Goal: Find specific page/section: Find specific page/section

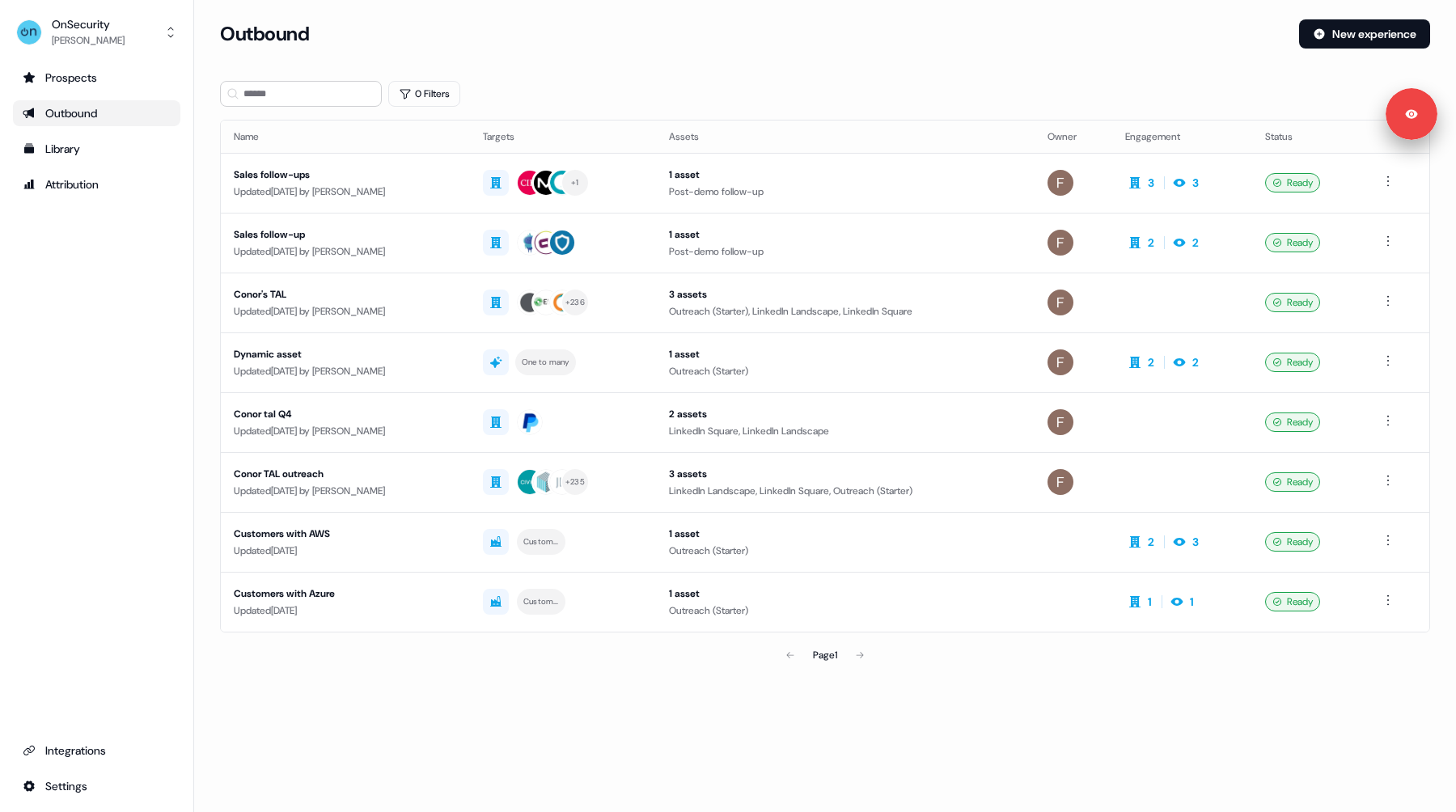
click at [70, 332] on div "Prospects Outbound Library Attribution Integrations Settings" at bounding box center [97, 432] width 167 height 735
click at [64, 233] on div "Prospects Outbound Library Attribution Integrations Settings" at bounding box center [97, 432] width 167 height 735
click at [94, 77] on div "Prospects" at bounding box center [97, 77] width 148 height 17
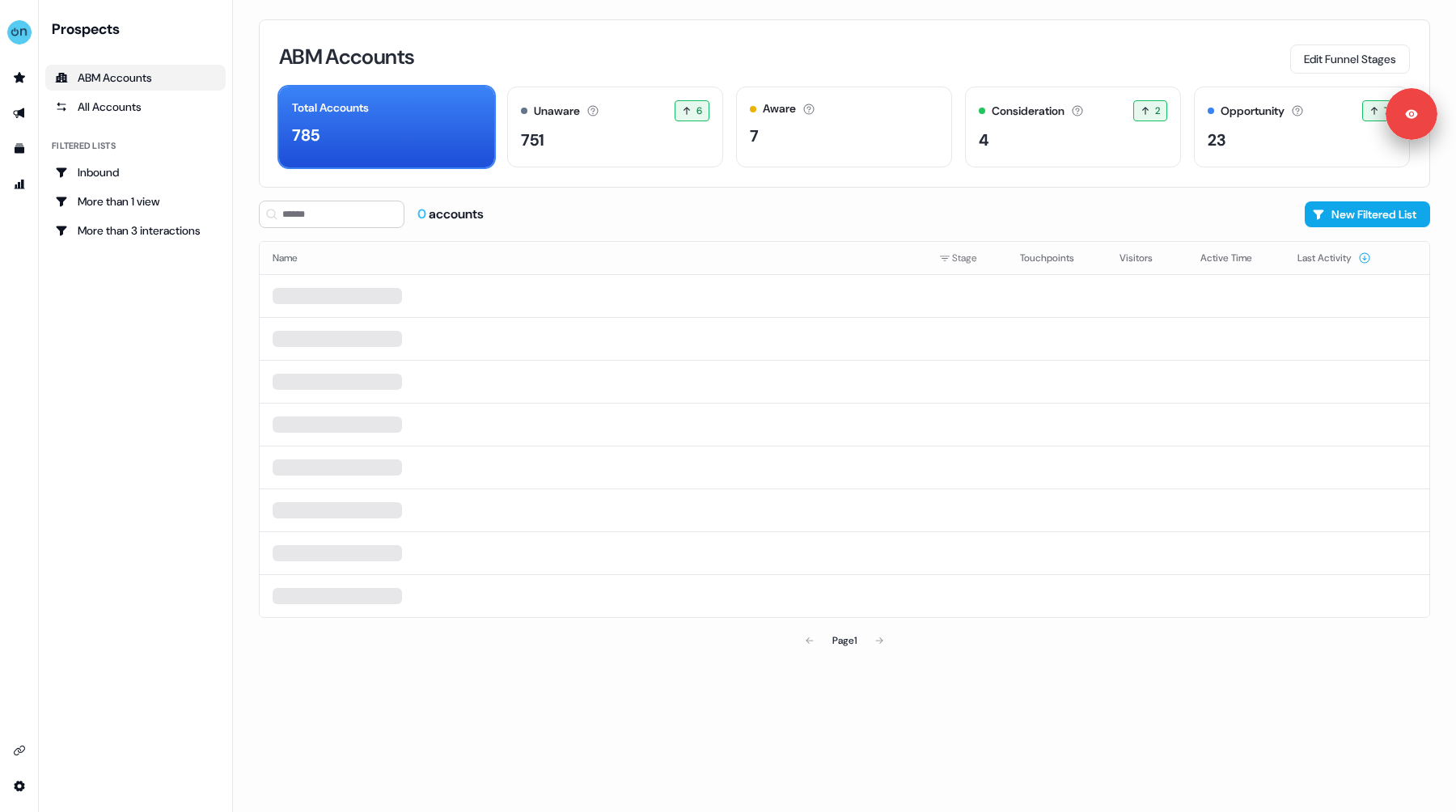
click at [147, 321] on div "Prospects ABM Accounts All Accounts Filtered lists Inbound More than 1 view Mor…" at bounding box center [135, 406] width 180 height 773
click at [138, 322] on div "Prospects ABM Accounts All Accounts Filtered lists Inbound More than 1 view Mor…" at bounding box center [135, 406] width 180 height 773
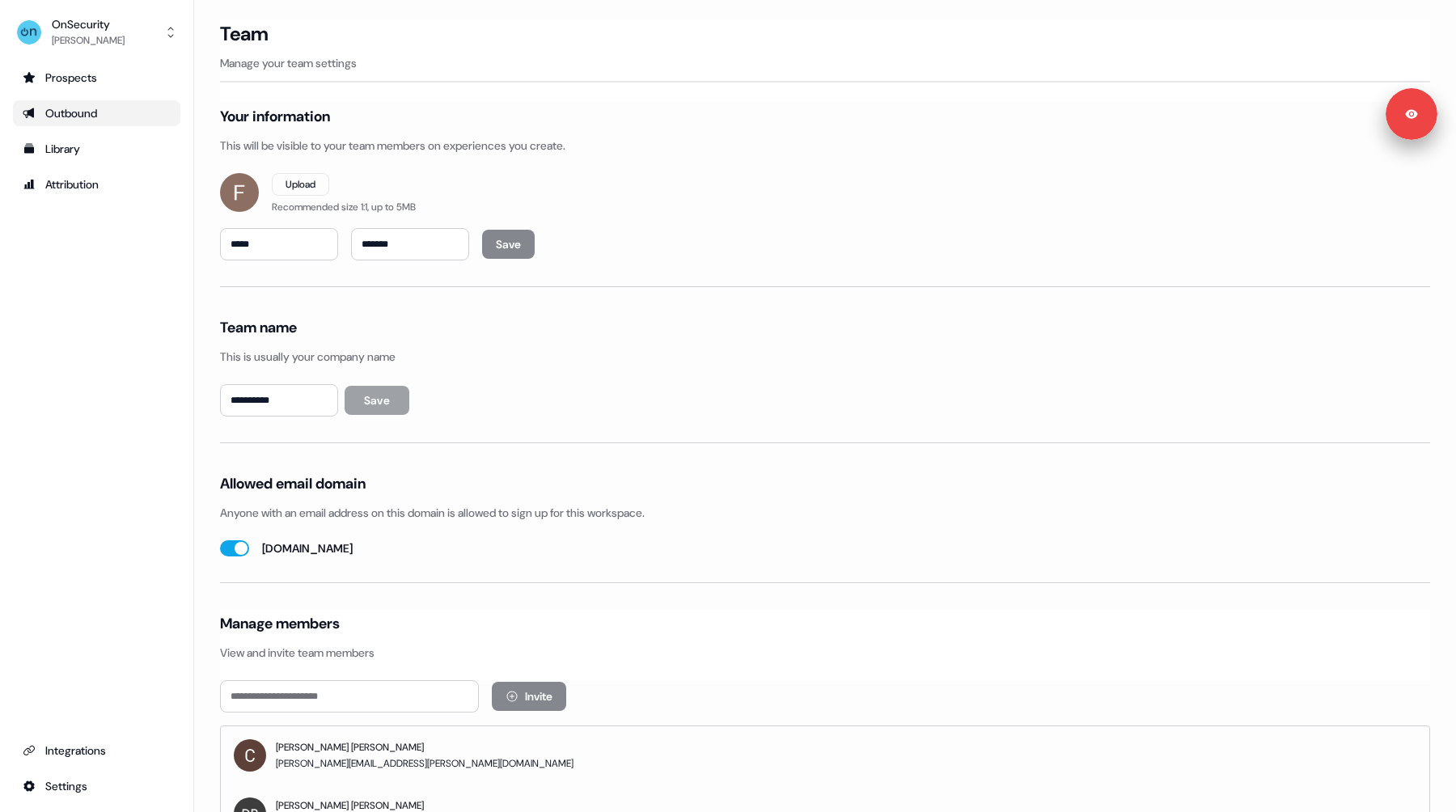
click at [87, 118] on div "Outbound" at bounding box center [97, 113] width 148 height 17
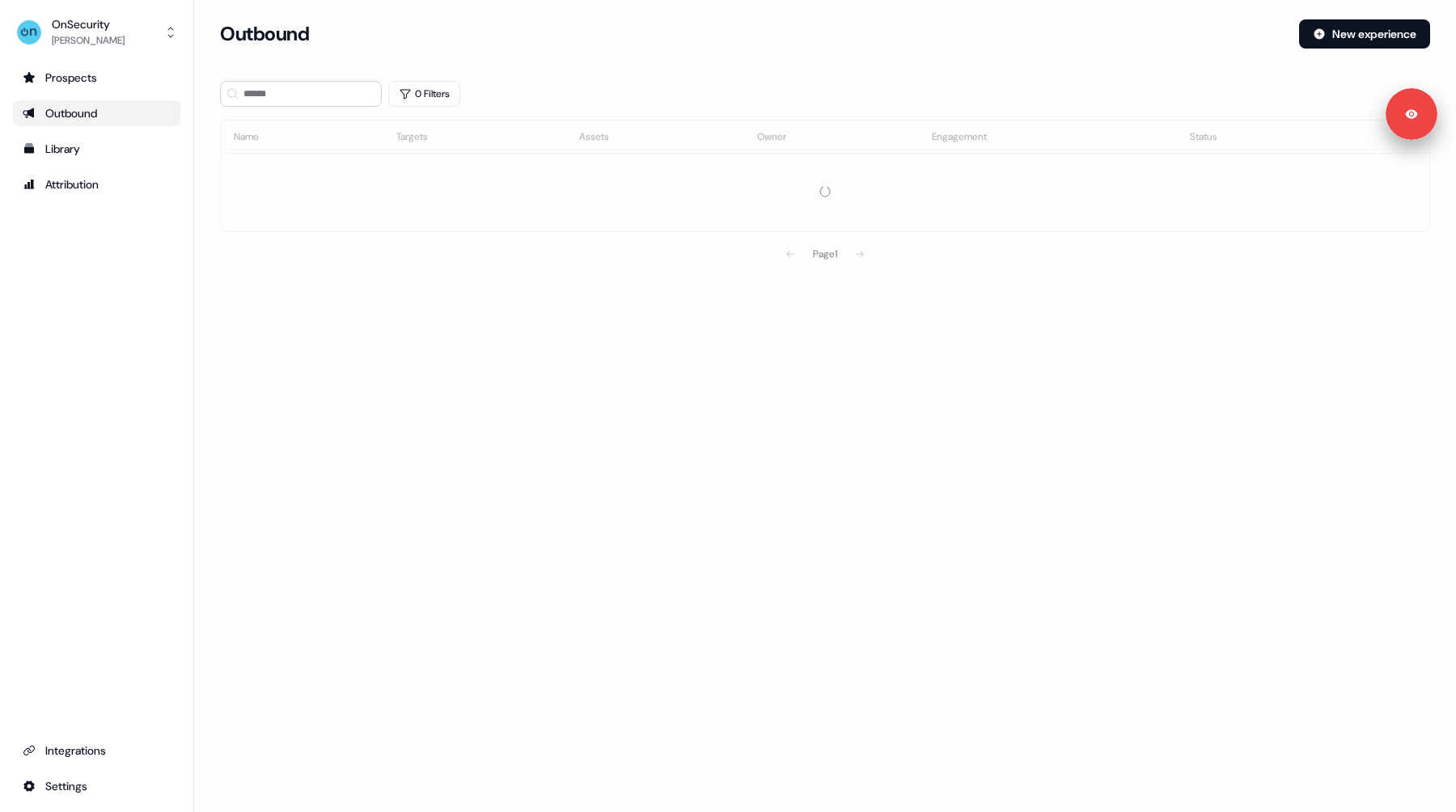
click at [91, 306] on div "Prospects Outbound Library Attribution Integrations Settings" at bounding box center [97, 432] width 167 height 735
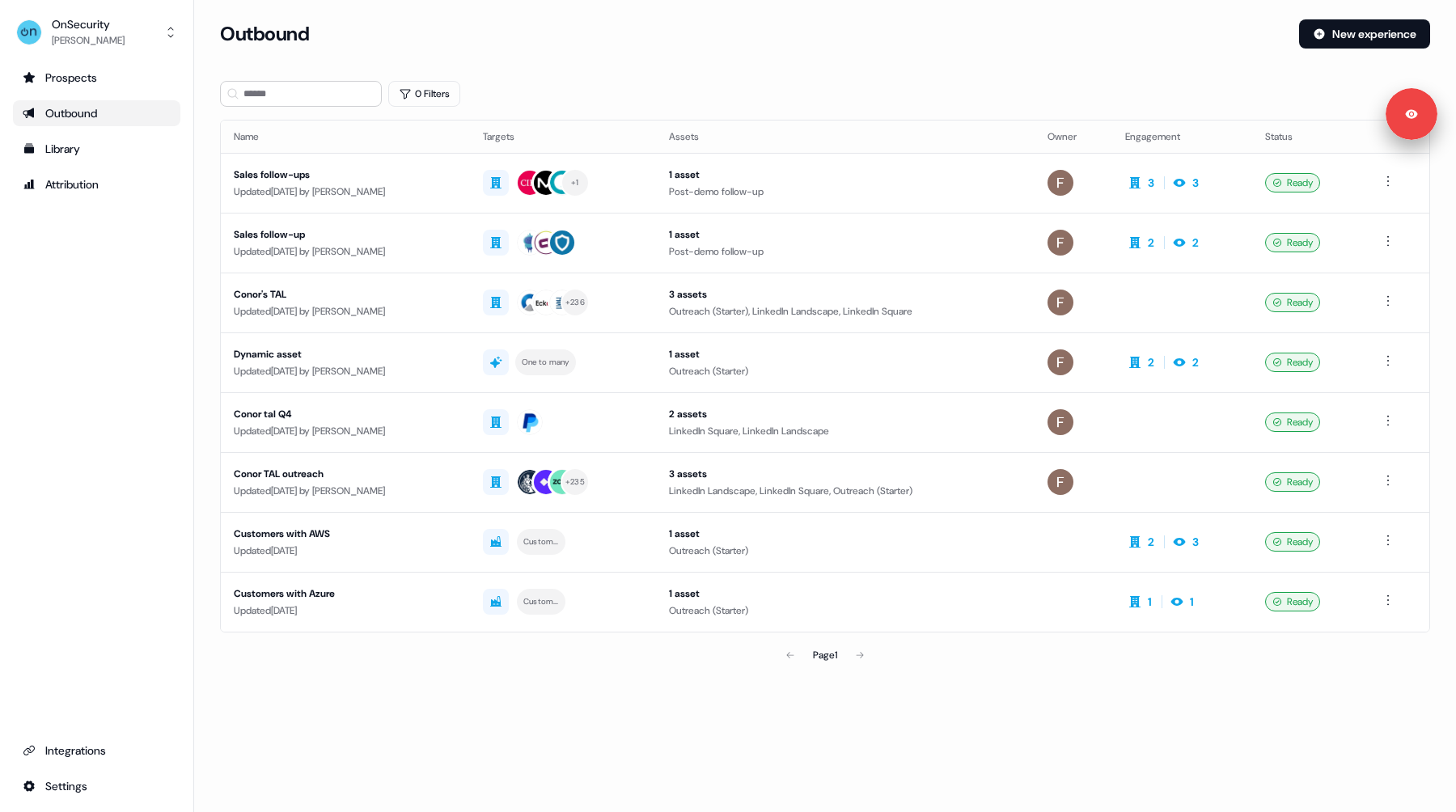
click at [748, 55] on div "Outbound New experience" at bounding box center [826, 44] width 1210 height 49
